Goal: Task Accomplishment & Management: Manage account settings

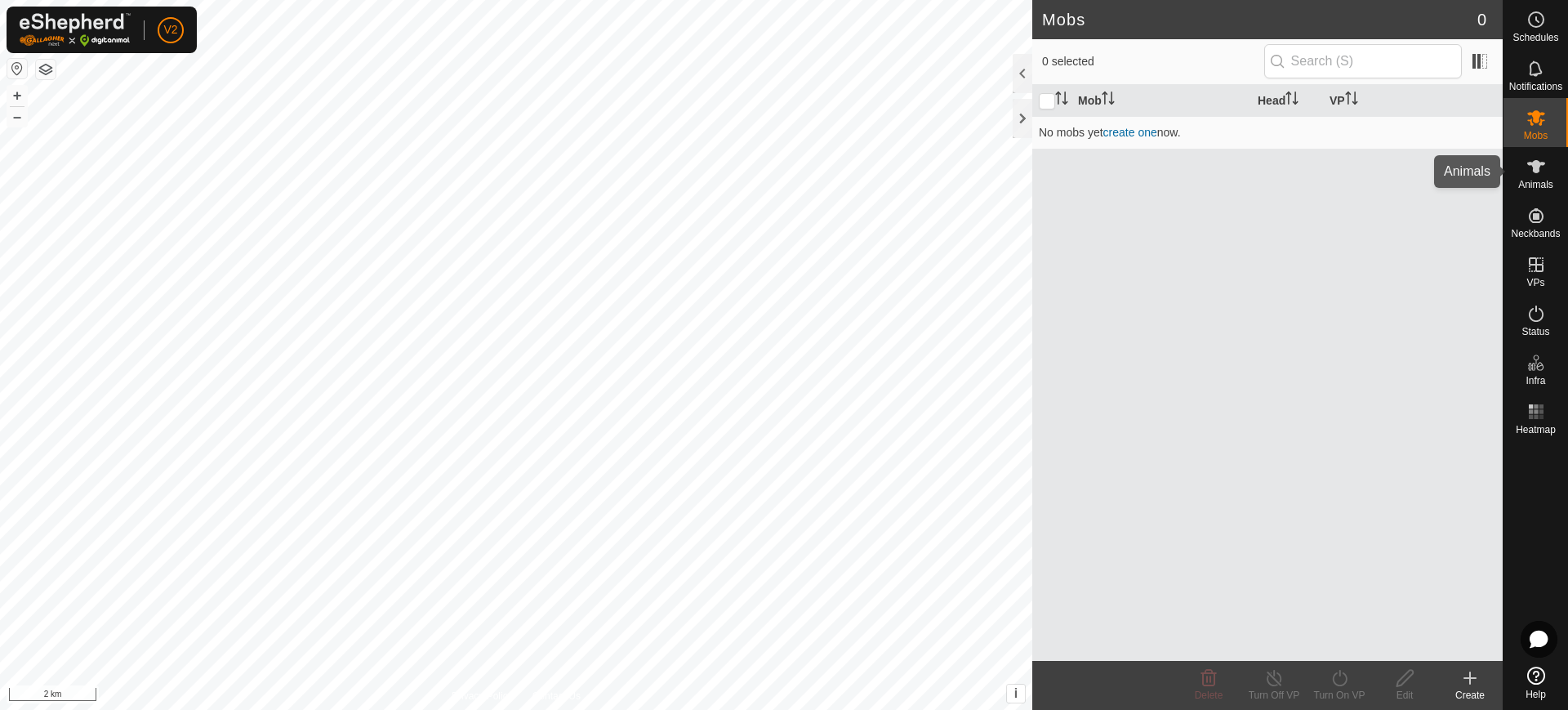
click at [1539, 176] on icon at bounding box center [1536, 167] width 20 height 20
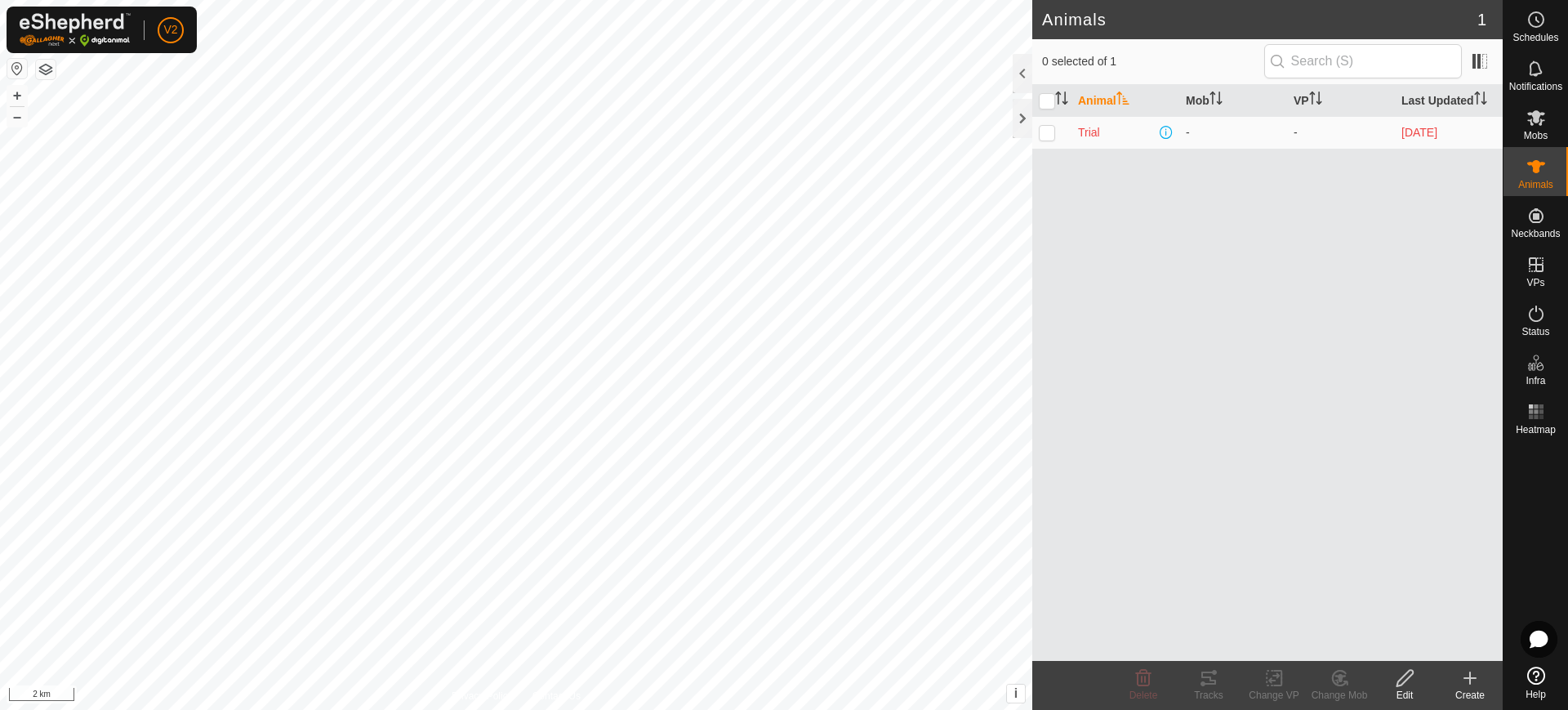
click at [43, 68] on button "button" at bounding box center [46, 70] width 20 height 20
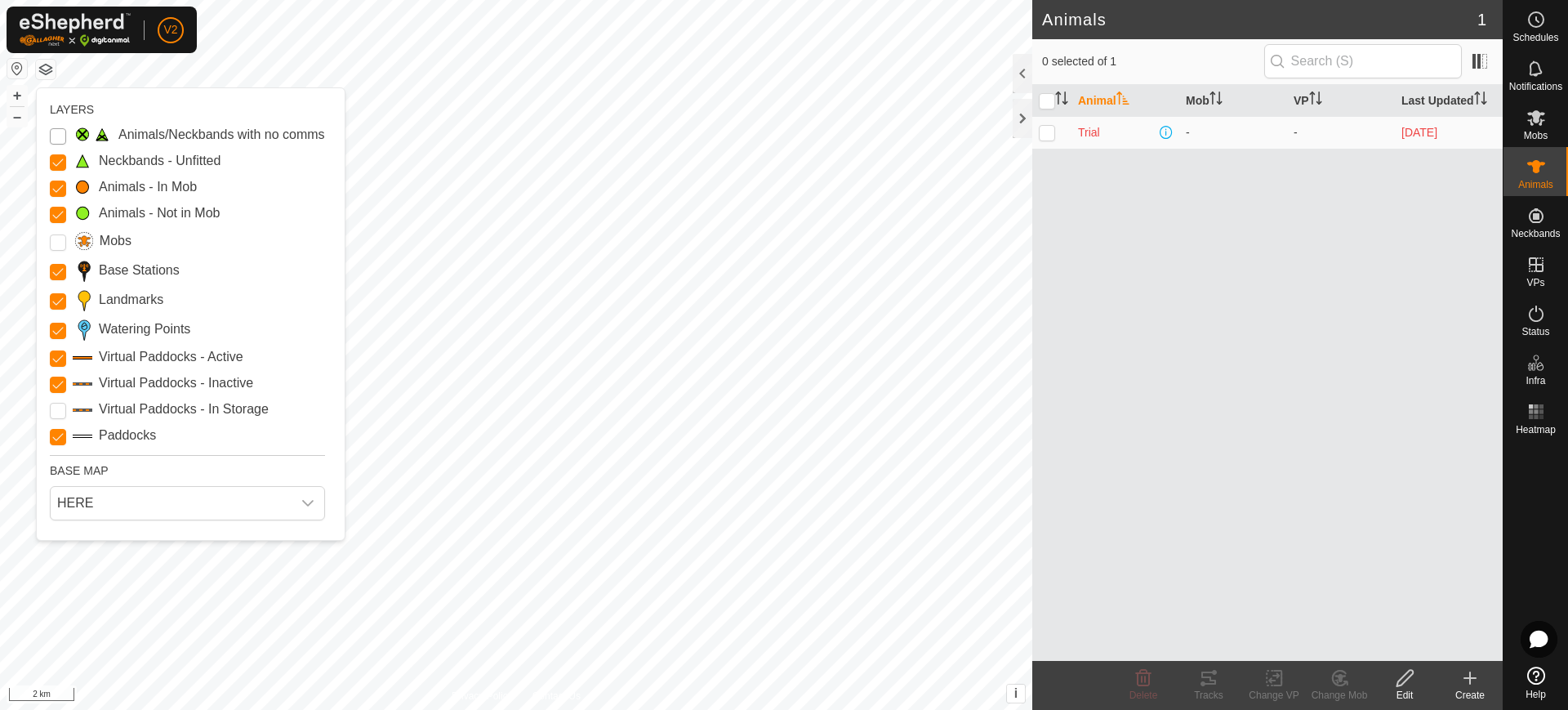
click at [54, 136] on Issue "Animals/Neckbands with no comms" at bounding box center [58, 136] width 16 height 16
click at [57, 235] on input "Mobs" at bounding box center [58, 243] width 16 height 16
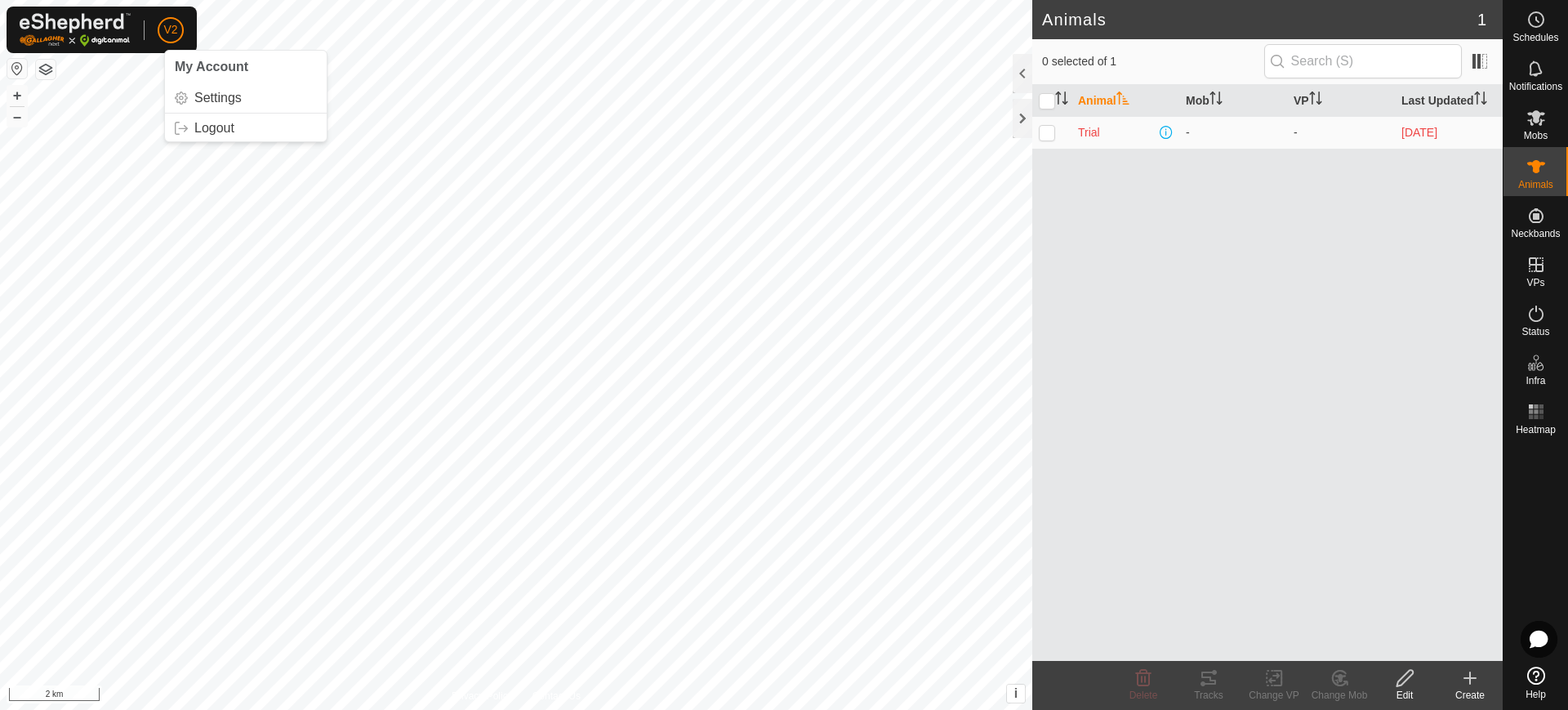
click at [173, 29] on span "V2" at bounding box center [171, 29] width 14 height 17
click at [1549, 182] on span "Animals" at bounding box center [1535, 185] width 35 height 10
click at [1020, 125] on div at bounding box center [1023, 118] width 20 height 39
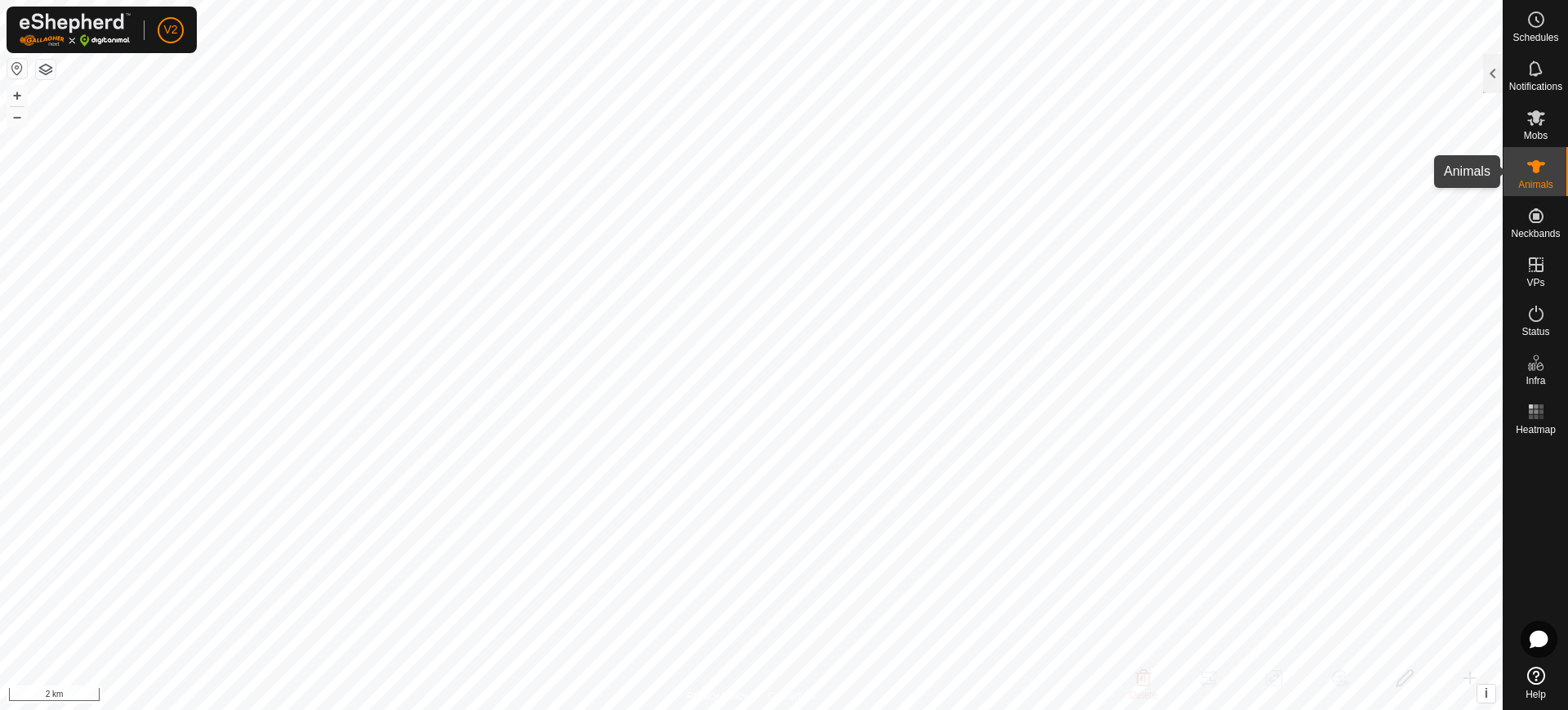
click at [1542, 171] on icon at bounding box center [1536, 167] width 20 height 20
click at [1492, 69] on div at bounding box center [1493, 73] width 20 height 39
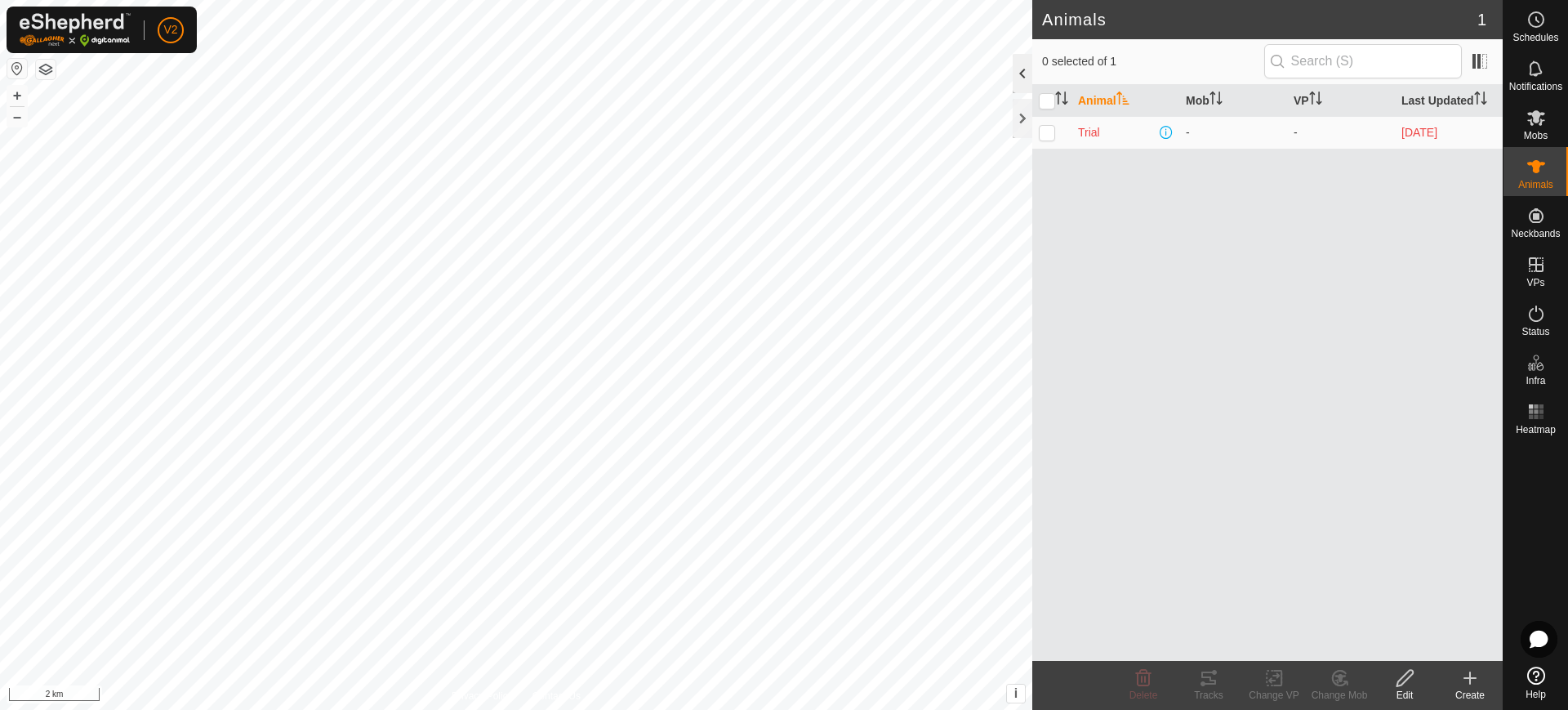
click at [1031, 80] on div at bounding box center [1023, 73] width 20 height 39
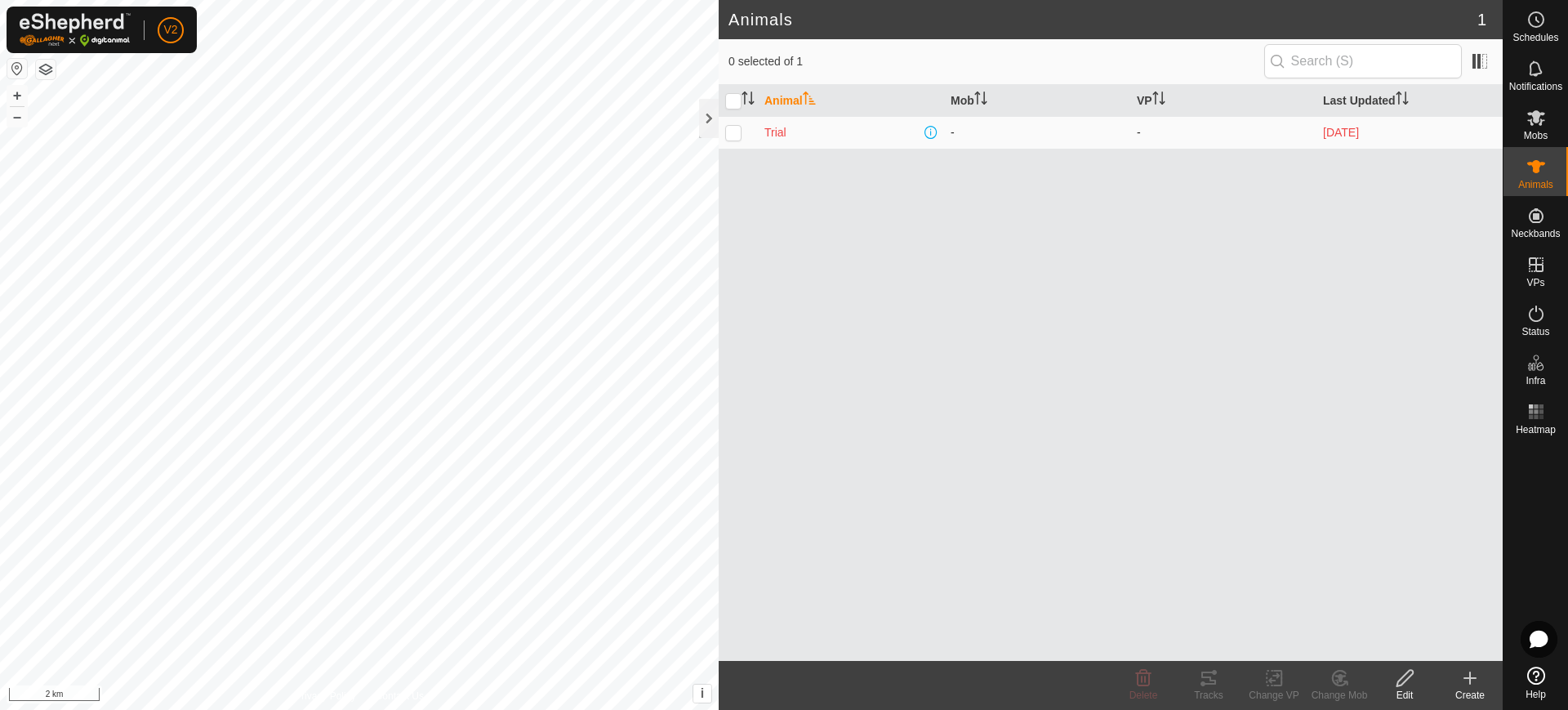
drag, startPoint x: 1301, startPoint y: 113, endPoint x: 1413, endPoint y: 137, distance: 114.5
click at [1413, 137] on table "Animal Mob VP Last Updated Trial - - [DATE]" at bounding box center [1111, 117] width 784 height 65
click at [715, 123] on div at bounding box center [709, 118] width 20 height 39
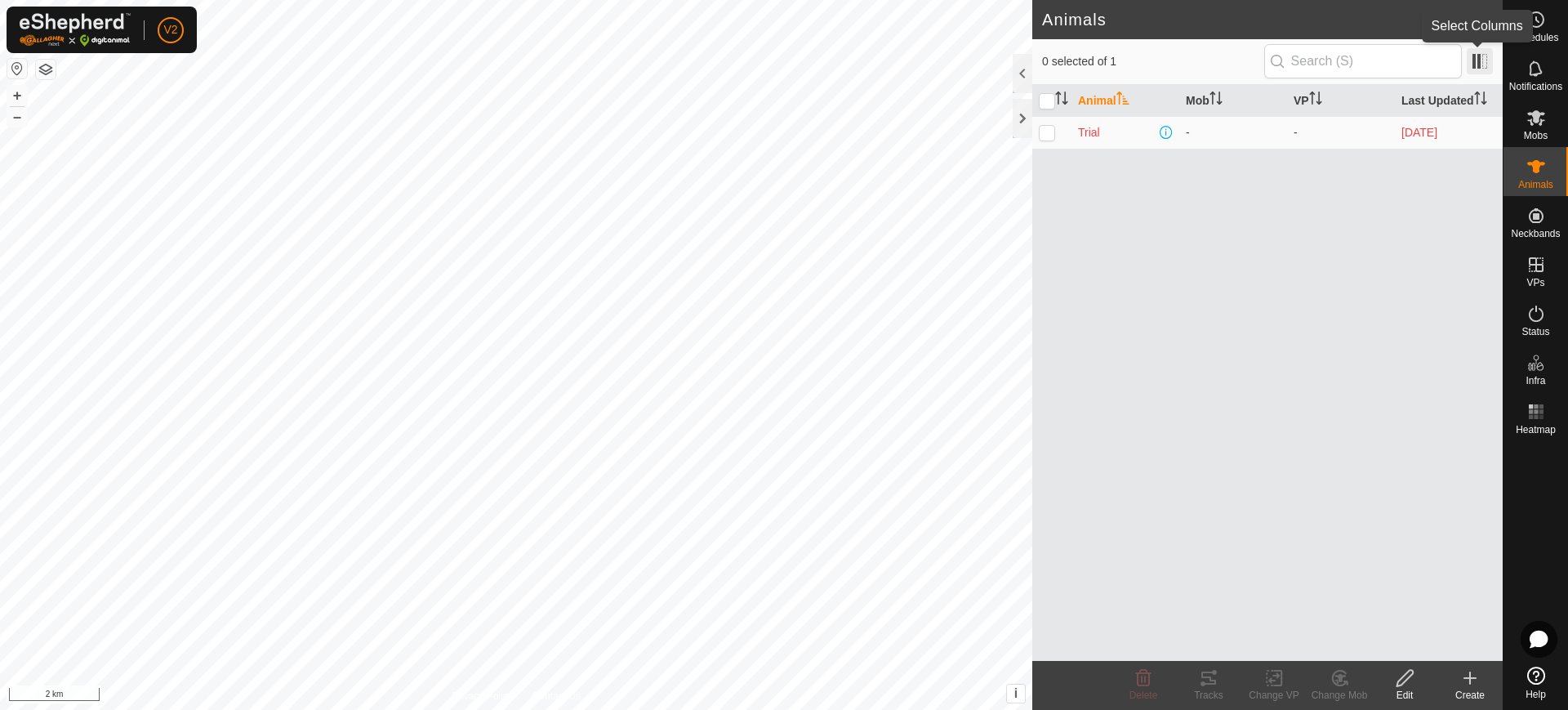
click at [1477, 58] on span at bounding box center [1480, 61] width 26 height 26
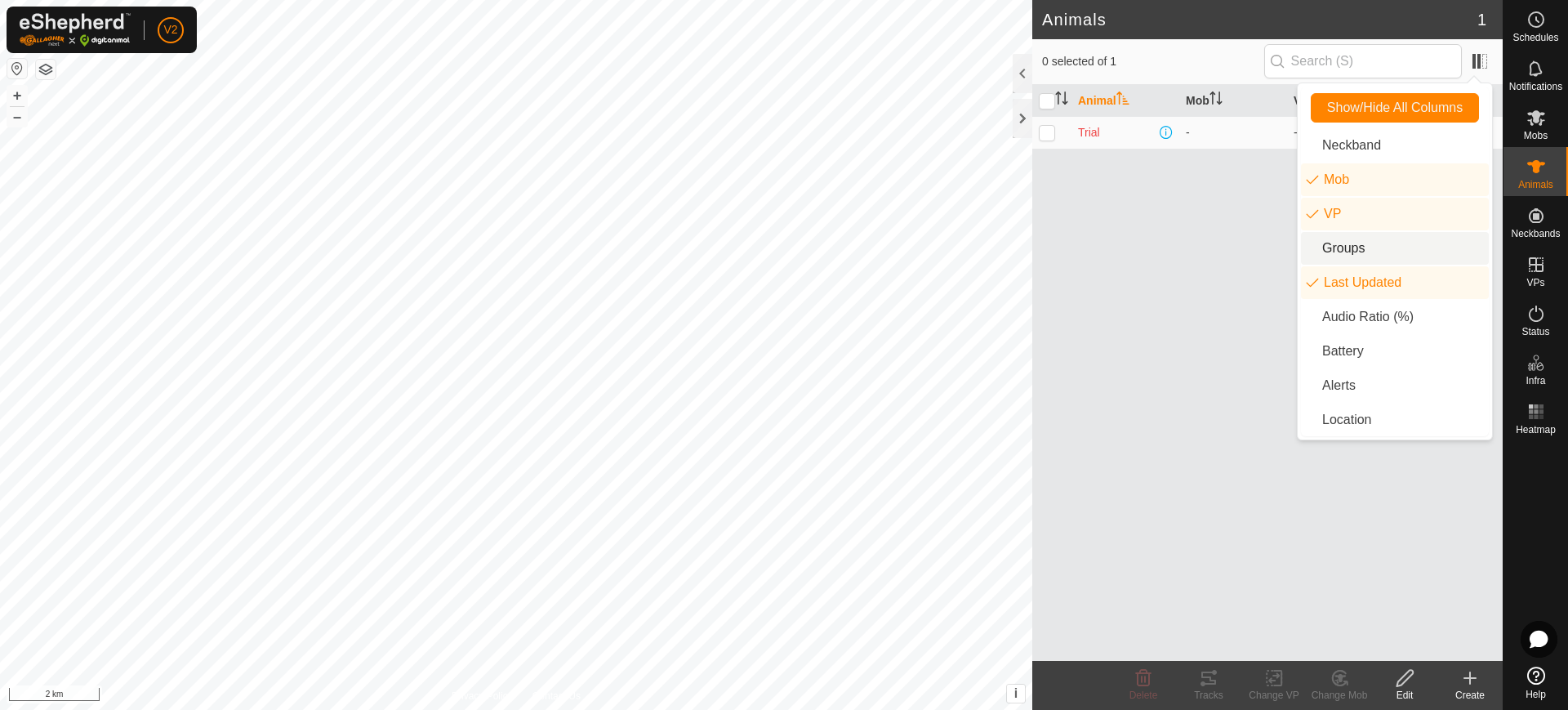
click at [1151, 316] on div "Animal Mob VP Last Updated Trial - - [DATE]" at bounding box center [1267, 372] width 470 height 576
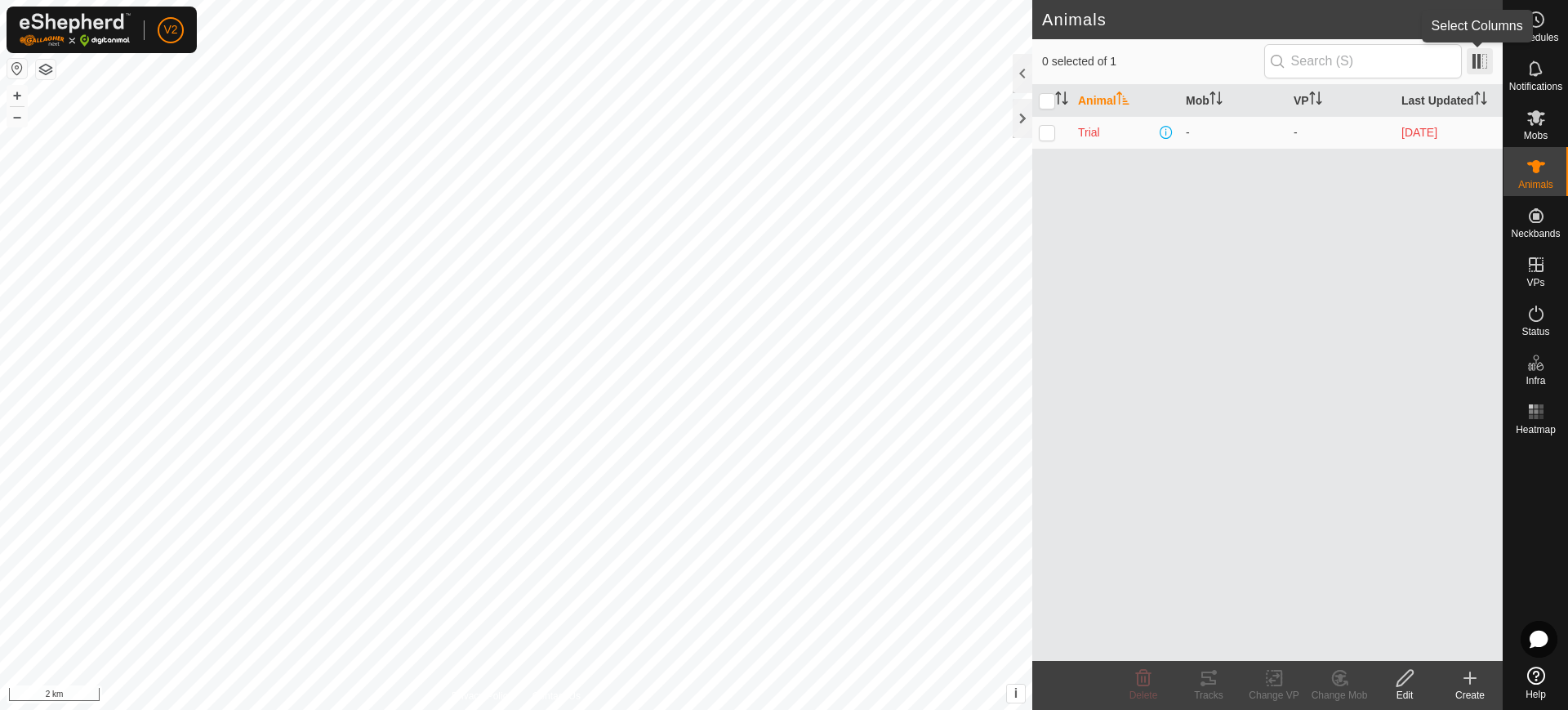
click at [1480, 55] on span at bounding box center [1480, 61] width 26 height 26
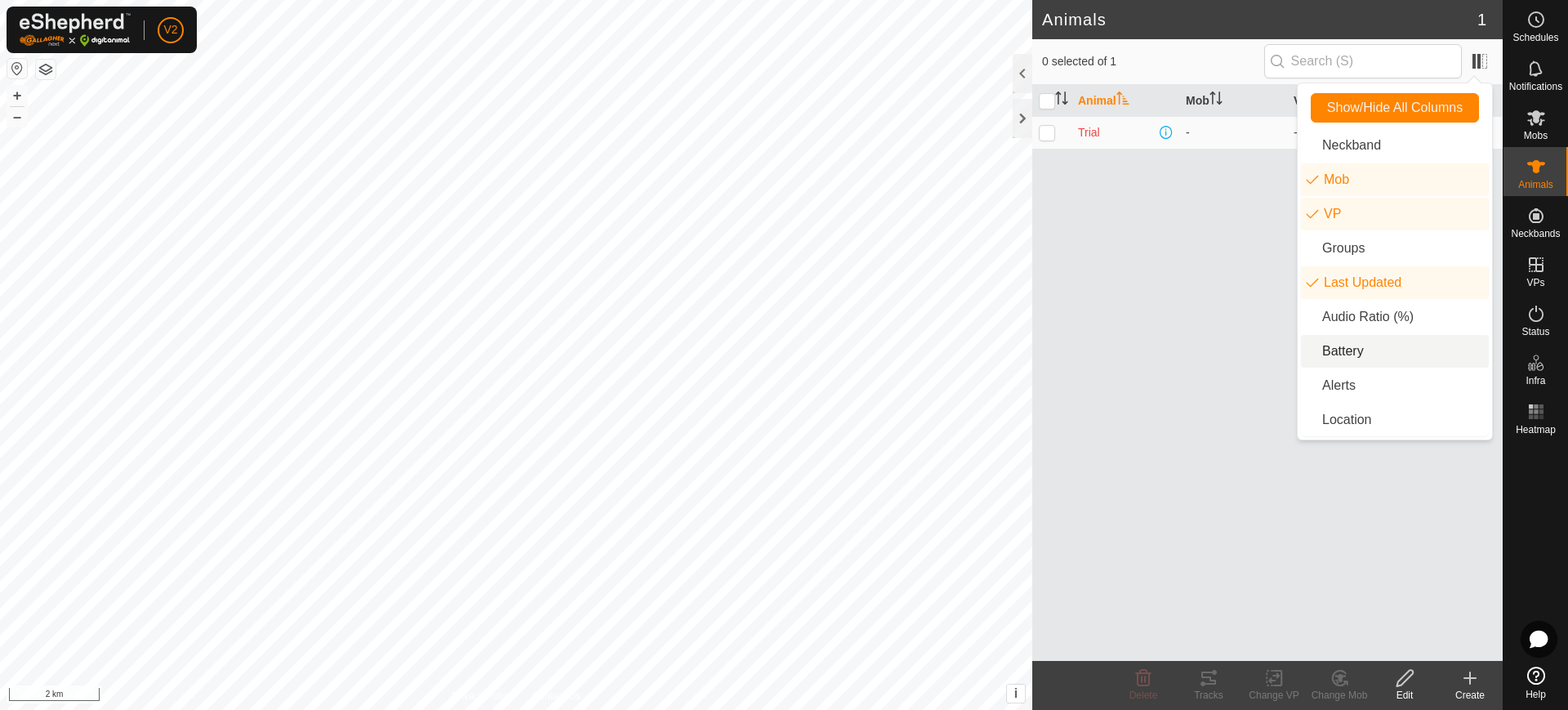
click at [1366, 354] on li "Battery" at bounding box center [1395, 351] width 188 height 33
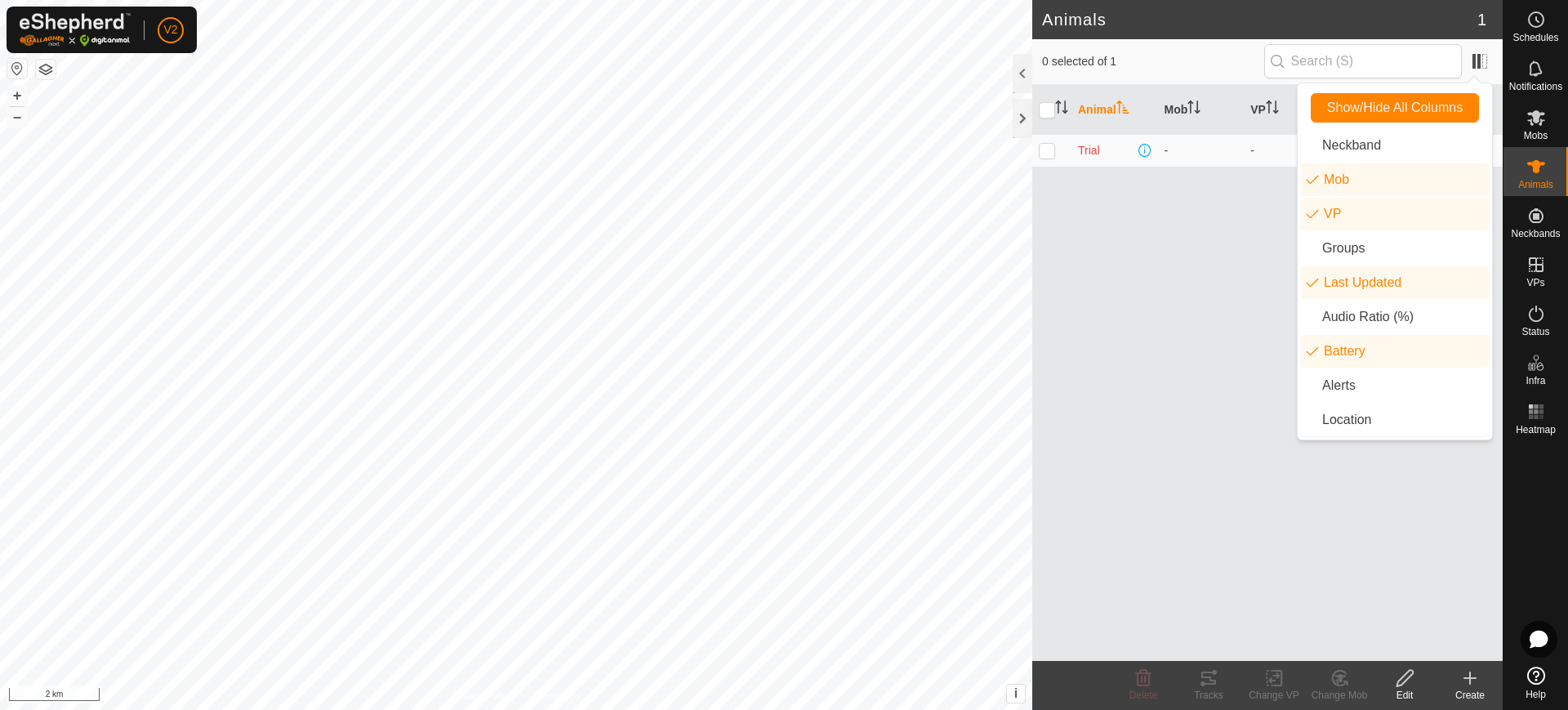
click at [1168, 378] on div "Animal Mob VP Last Updated Battery Trial - - [DATE]" at bounding box center [1267, 372] width 470 height 576
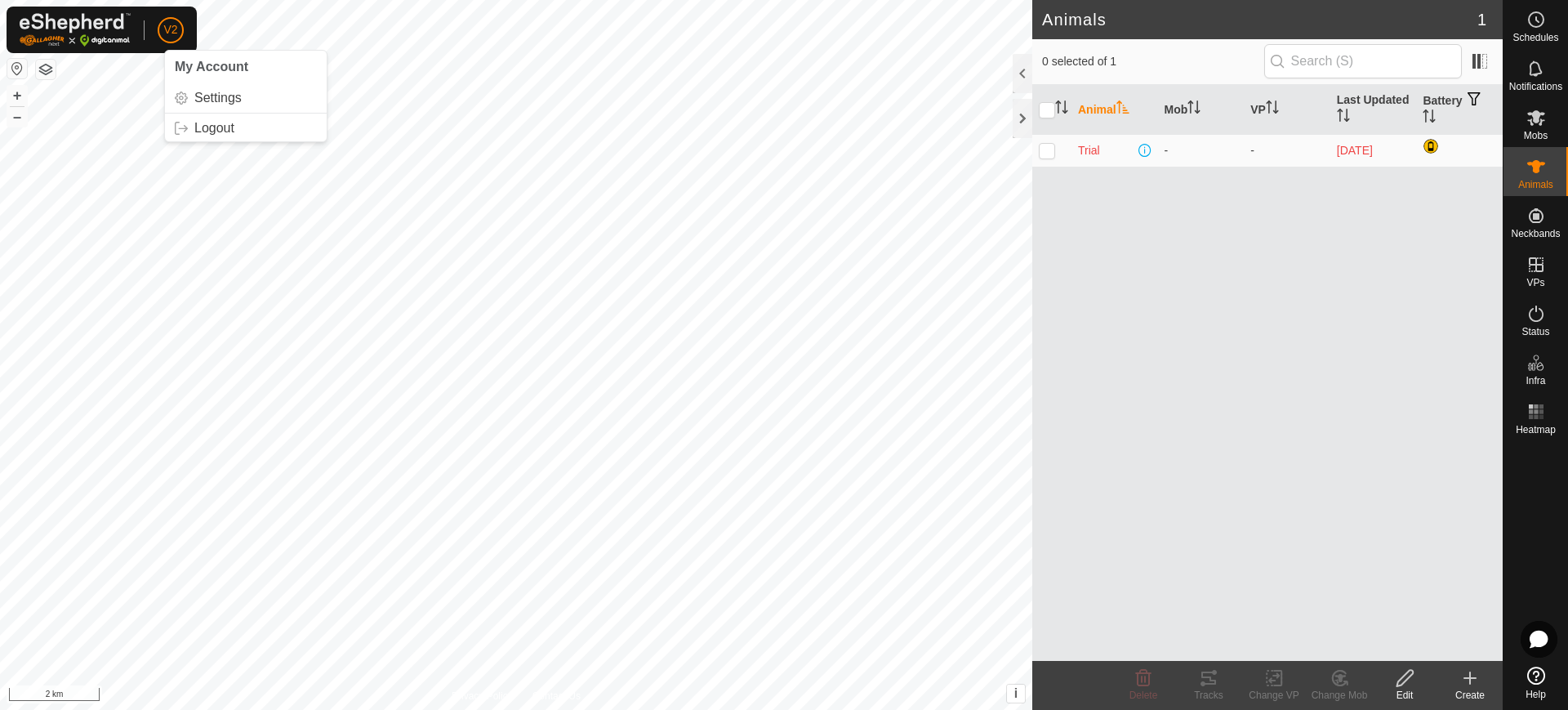
click at [178, 24] on p-avatar "V2" at bounding box center [171, 30] width 26 height 26
click at [221, 124] on link "Logout" at bounding box center [246, 128] width 162 height 26
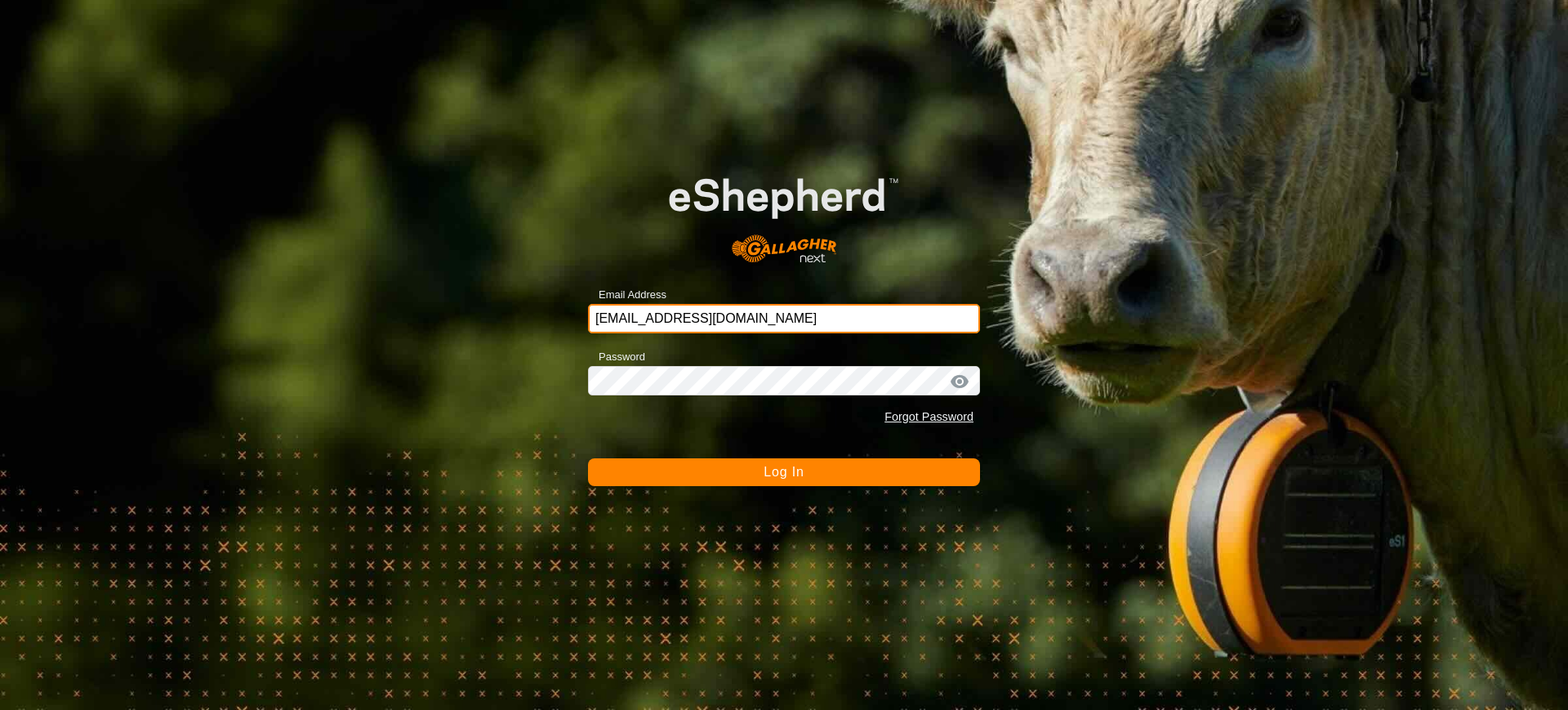
drag, startPoint x: 724, startPoint y: 315, endPoint x: 737, endPoint y: 316, distance: 13.0
click at [724, 315] on input "[EMAIL_ADDRESS][DOMAIN_NAME]" at bounding box center [784, 318] width 392 height 29
drag, startPoint x: 832, startPoint y: 321, endPoint x: 517, endPoint y: 318, distance: 315.0
click at [519, 318] on div "Email Address [EMAIL_ADDRESS][DOMAIN_NAME] Password Forgot Password Log In" at bounding box center [784, 355] width 1568 height 710
type input "[EMAIL_ADDRESS][DOMAIN_NAME]"
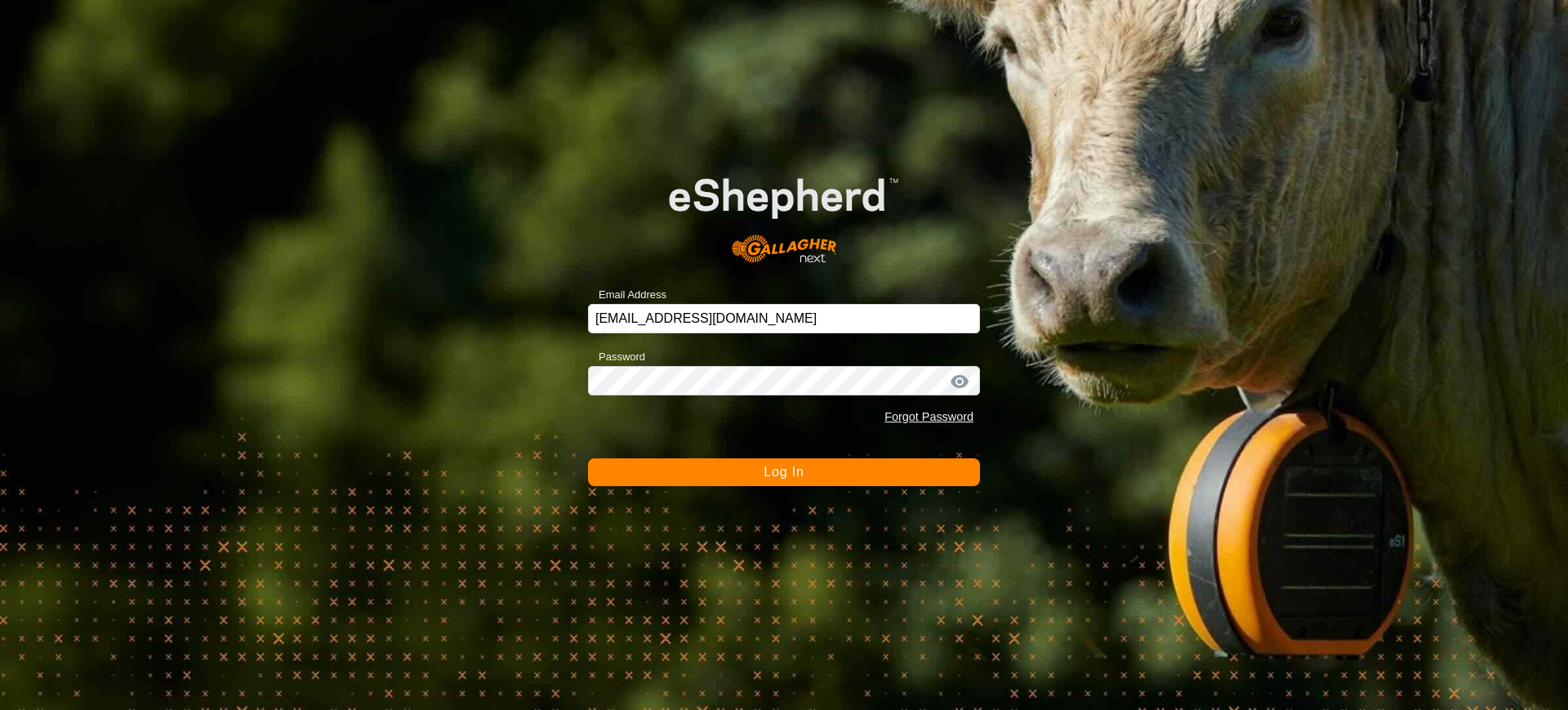
click at [768, 470] on span "Log In" at bounding box center [784, 471] width 40 height 14
